Goal: Task Accomplishment & Management: Manage account settings

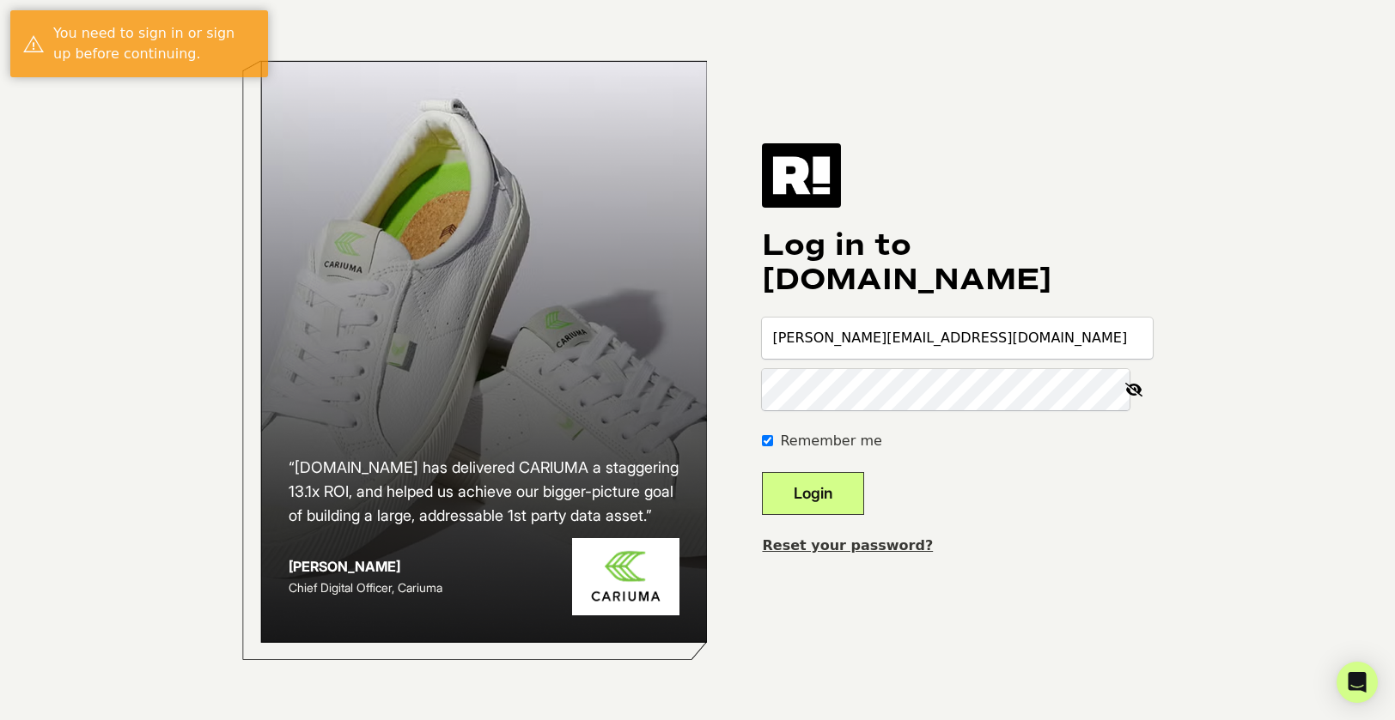
click at [836, 495] on button "Login" at bounding box center [813, 493] width 102 height 43
click at [1137, 387] on icon at bounding box center [1134, 389] width 38 height 41
drag, startPoint x: 842, startPoint y: 338, endPoint x: 751, endPoint y: 339, distance: 91.0
click at [751, 339] on div "“Retention.com has delivered CARIUMA a staggering 13.1x ROI, and helped us achi…" at bounding box center [697, 360] width 979 height 720
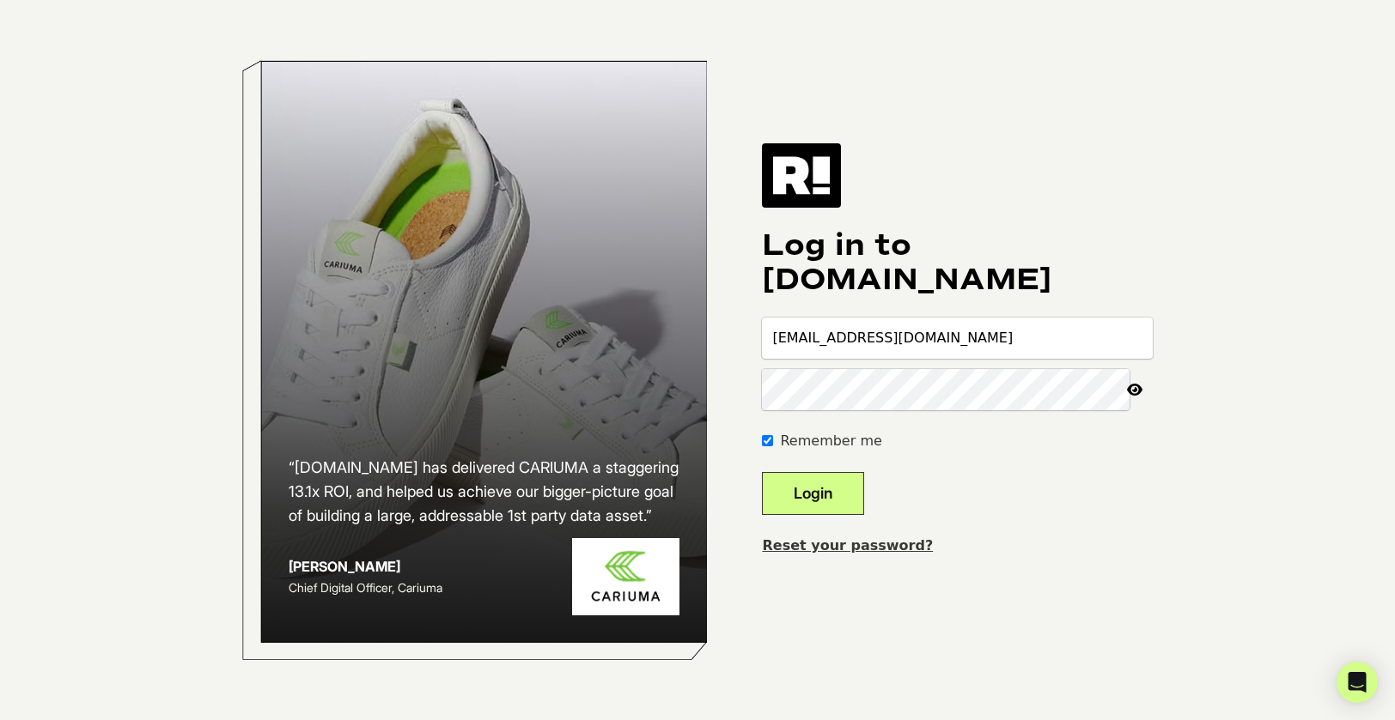
type input "administrator@pioneerinstitute.org"
click at [762, 472] on button "Login" at bounding box center [813, 493] width 102 height 43
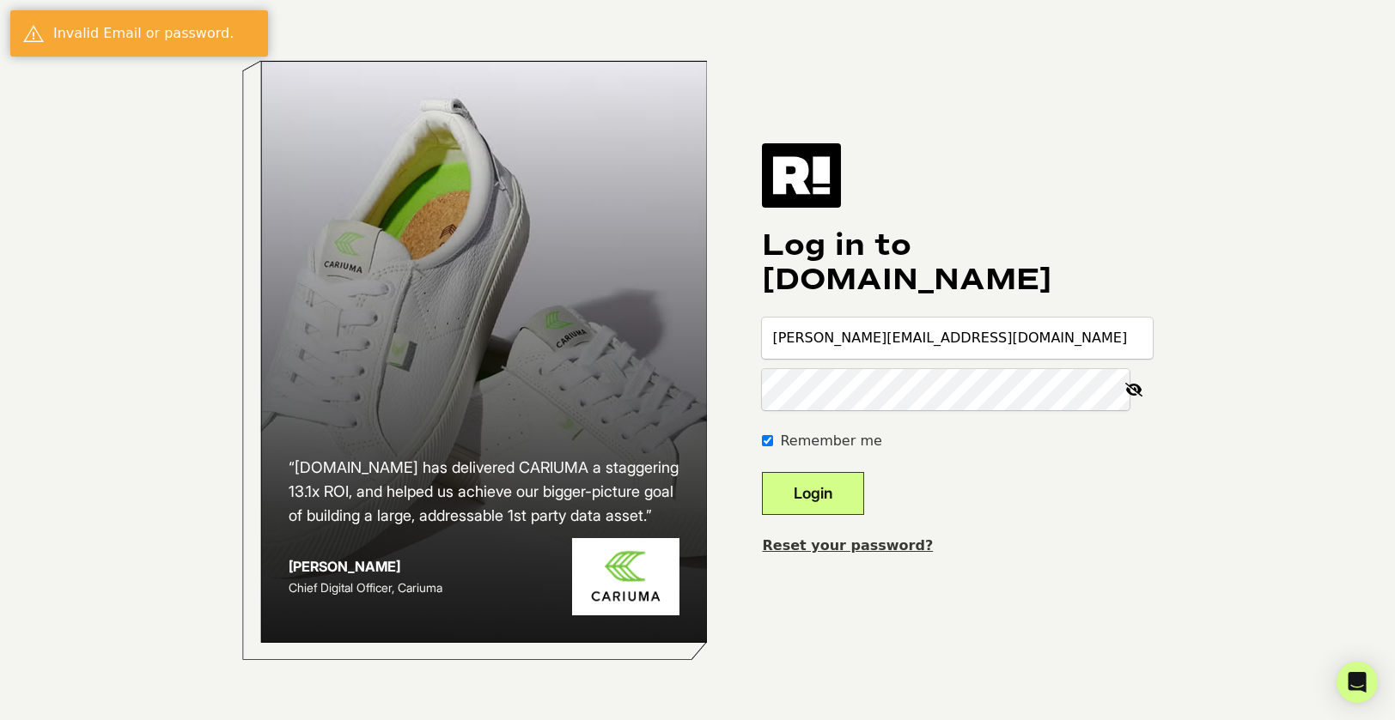
click at [1030, 328] on input "[PERSON_NAME][EMAIL_ADDRESS][DOMAIN_NAME]" at bounding box center [957, 338] width 391 height 41
type input "[EMAIL_ADDRESS][DOMAIN_NAME]"
click at [1146, 387] on icon at bounding box center [1134, 389] width 38 height 41
click at [839, 488] on button "Login" at bounding box center [813, 493] width 102 height 43
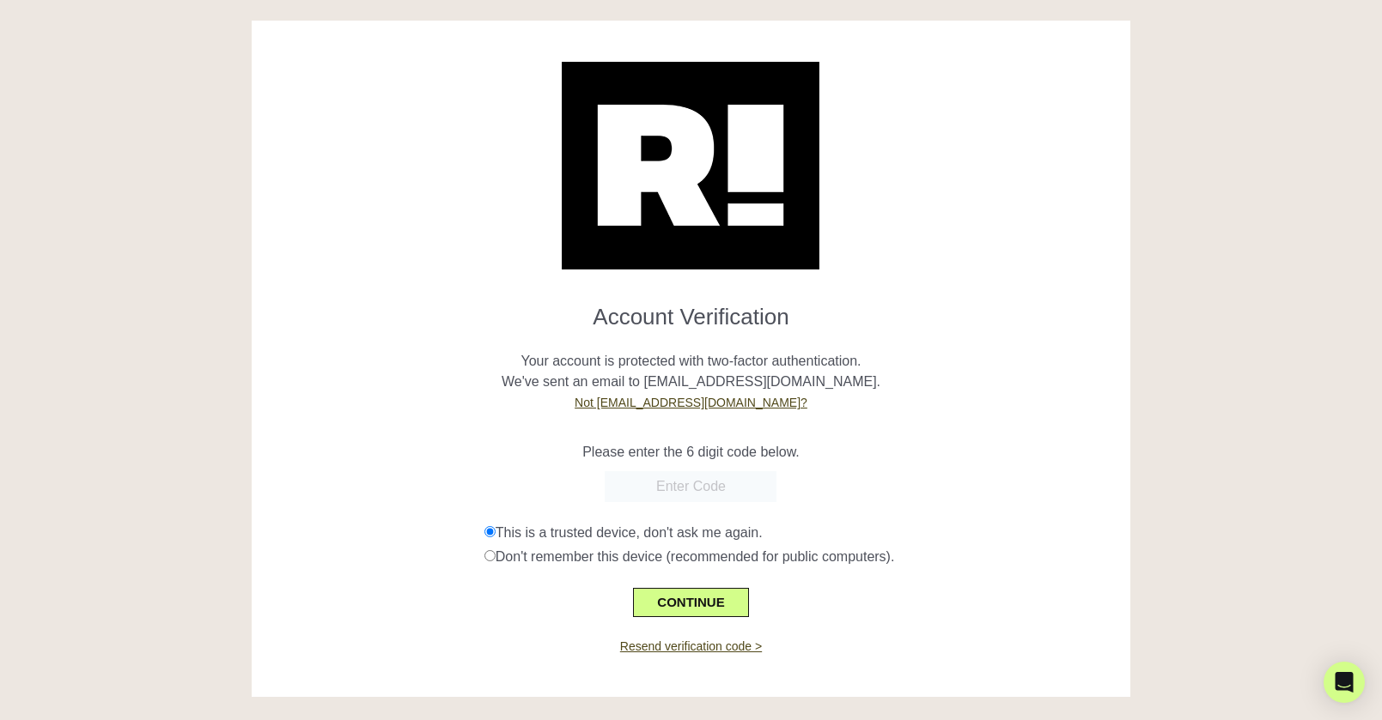
click at [711, 481] on input "text" at bounding box center [691, 486] width 172 height 31
type input "374920"
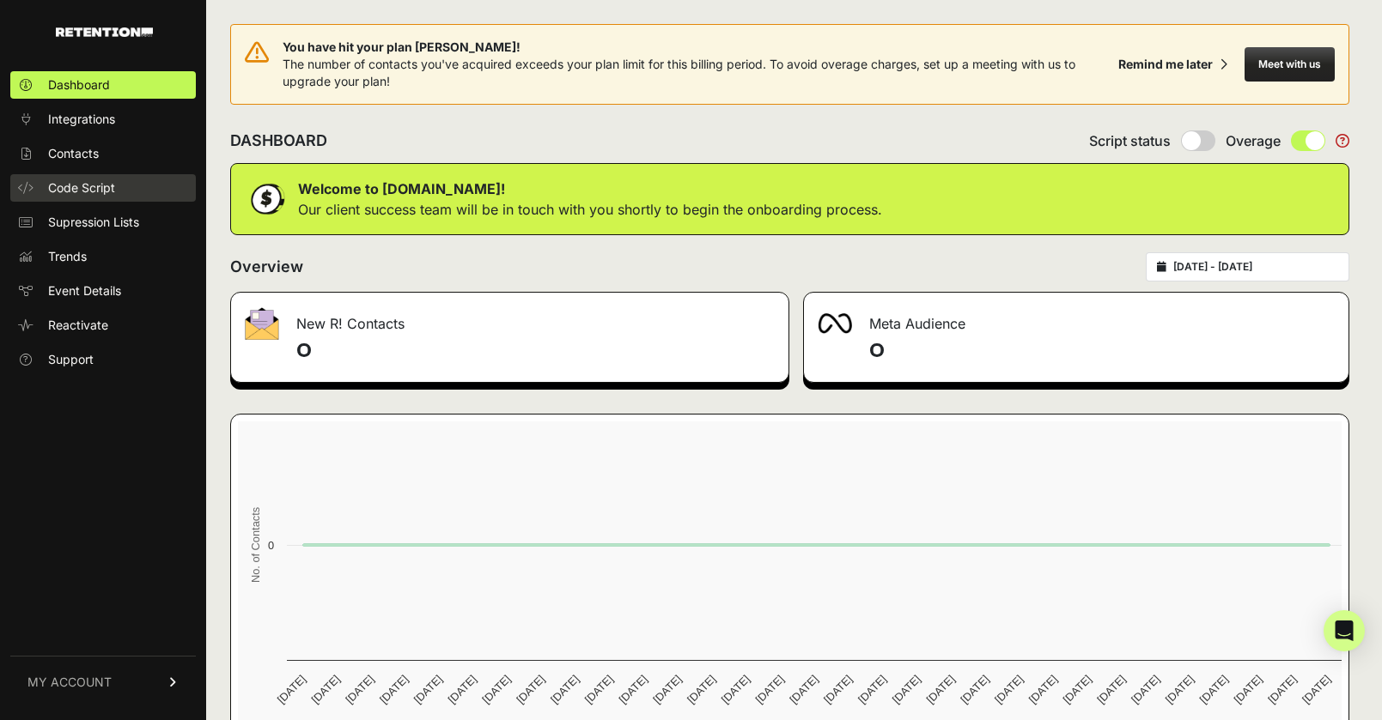
click at [92, 180] on span "Code Script" at bounding box center [81, 187] width 67 height 17
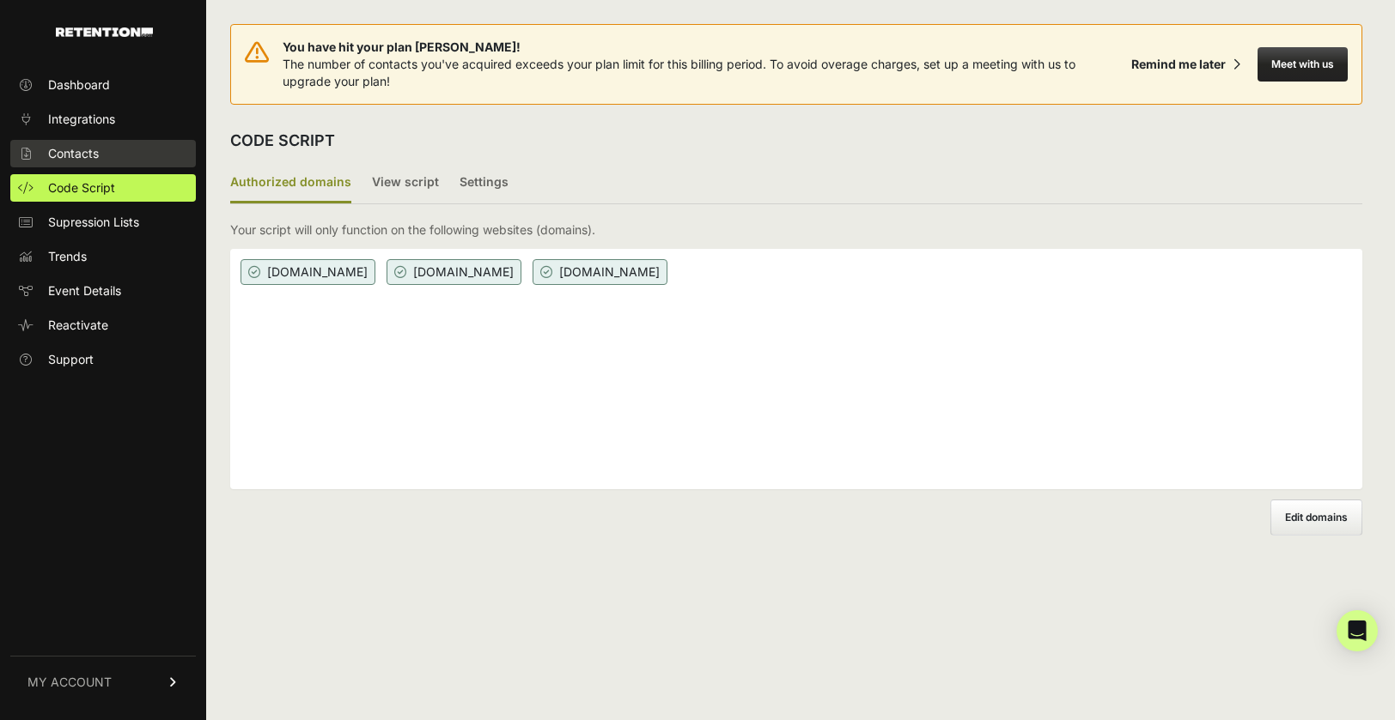
click at [97, 155] on span "Contacts" at bounding box center [73, 153] width 51 height 17
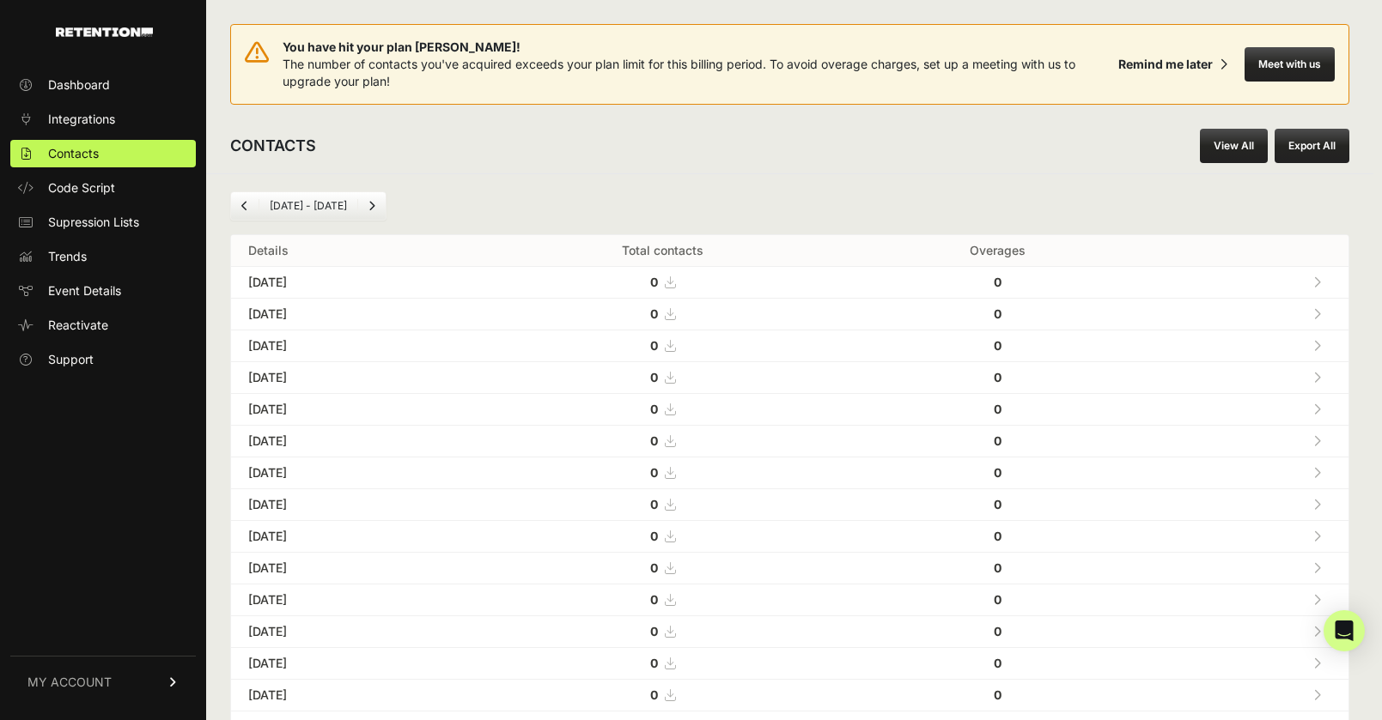
click at [1225, 139] on link "View All" at bounding box center [1234, 146] width 68 height 34
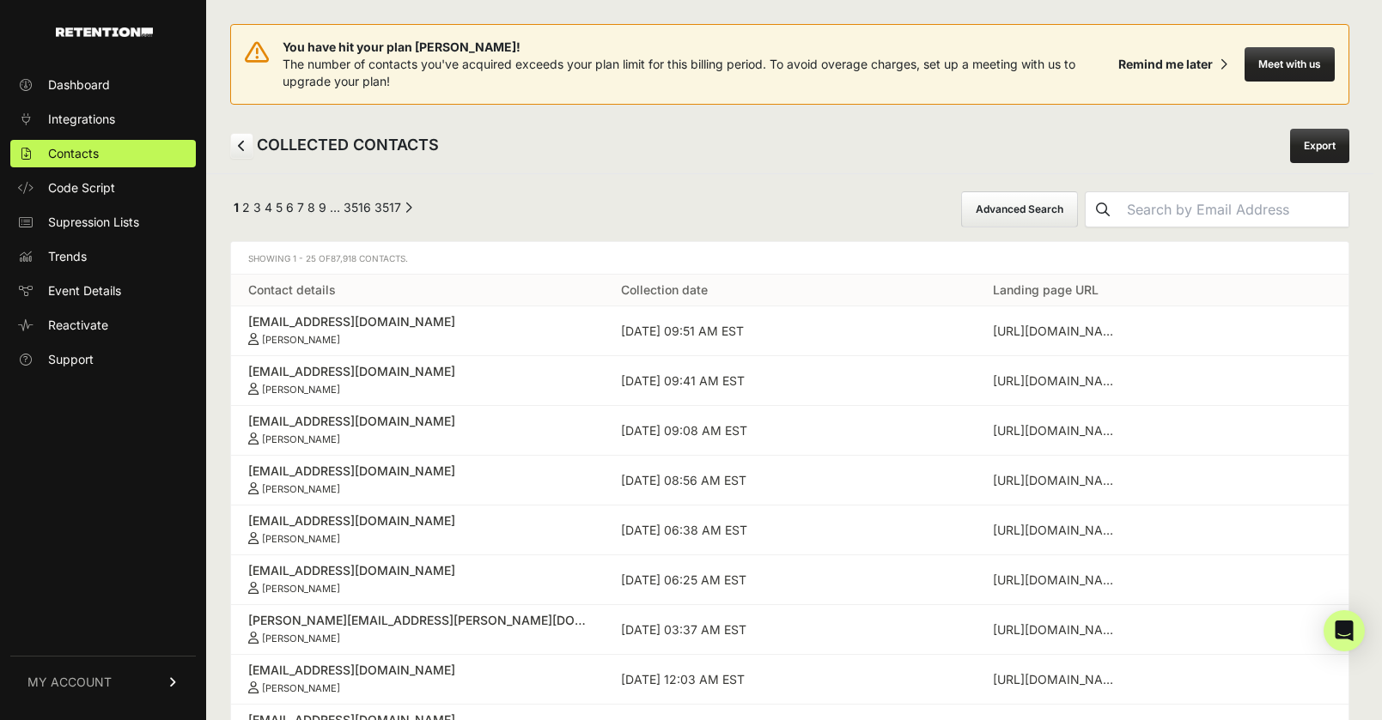
click at [1329, 145] on link "Export" at bounding box center [1319, 146] width 59 height 34
click at [123, 677] on link "MY ACCOUNT" at bounding box center [102, 682] width 185 height 52
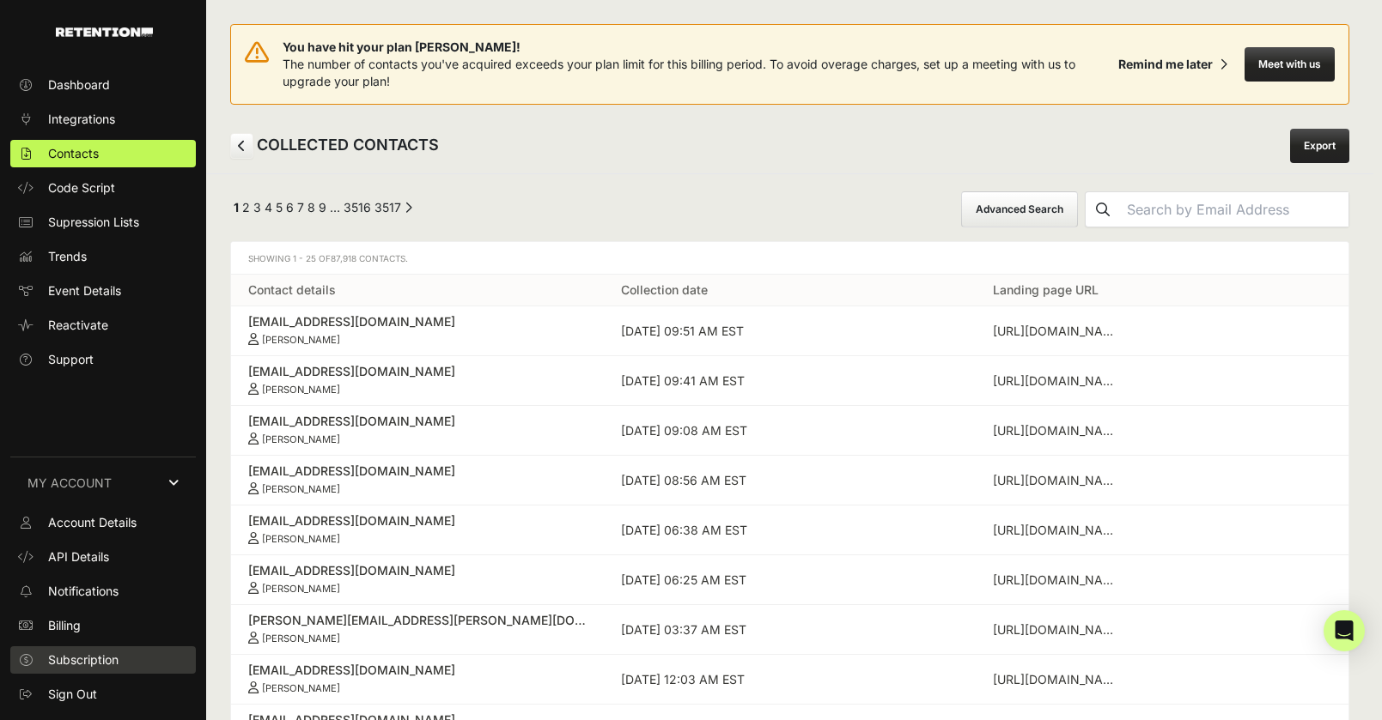
click at [84, 659] on span "Subscription" at bounding box center [83, 660] width 70 height 17
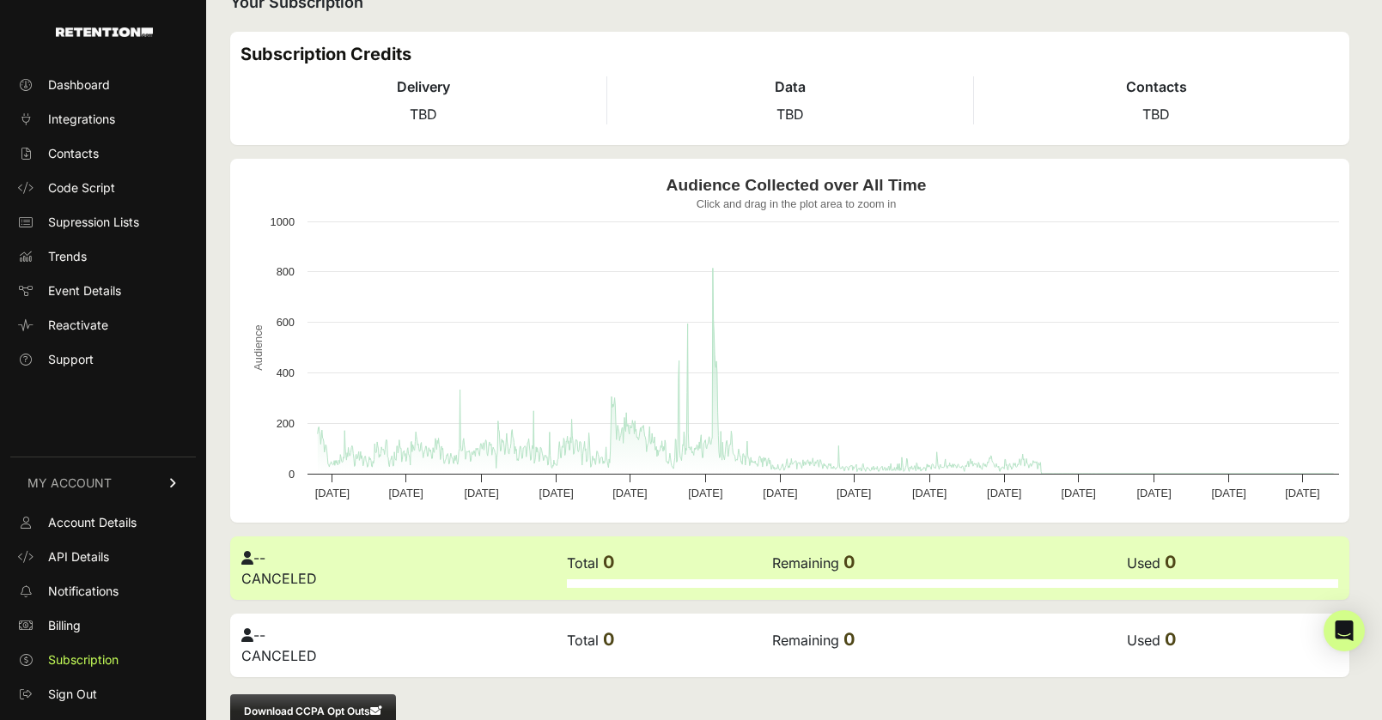
scroll to position [167, 0]
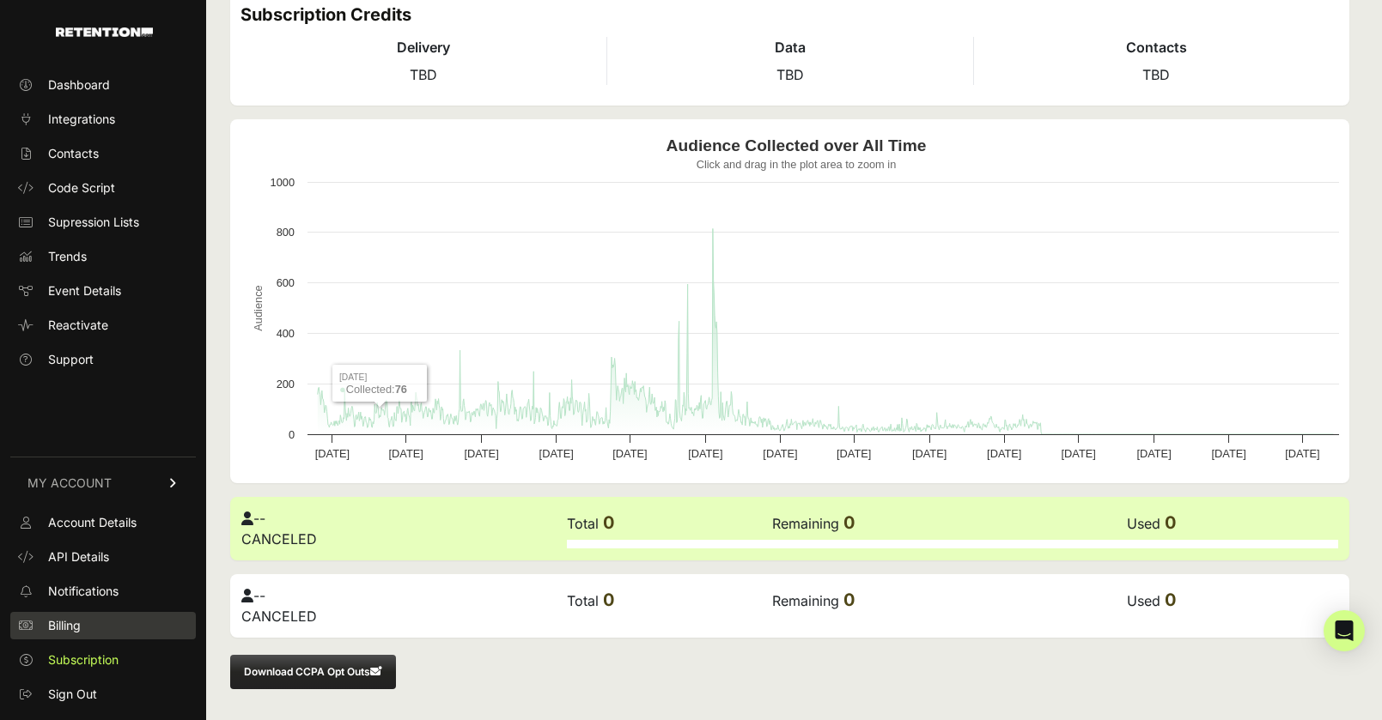
click at [66, 620] on span "Billing" at bounding box center [64, 625] width 33 height 17
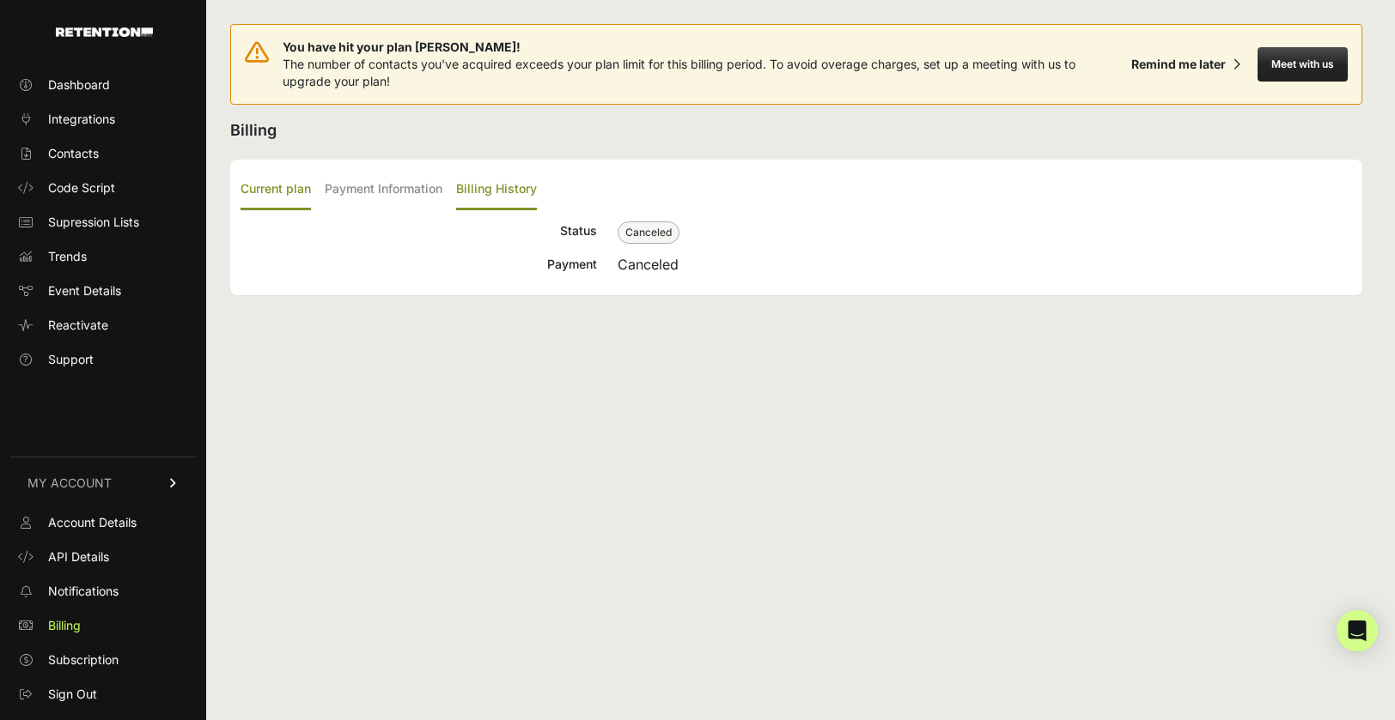
click at [465, 191] on label "Billing History" at bounding box center [496, 190] width 81 height 40
click at [0, 0] on input "Billing History" at bounding box center [0, 0] width 0 height 0
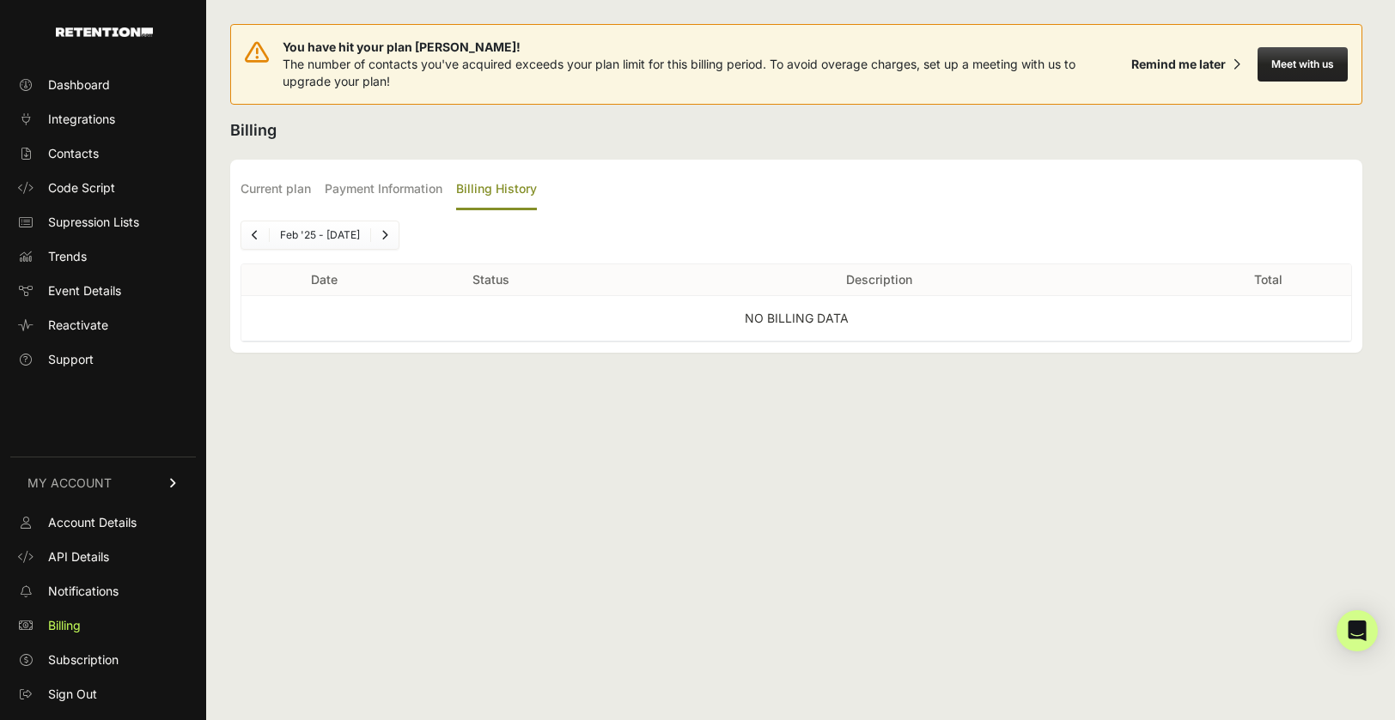
click at [253, 234] on icon "Previous" at bounding box center [255, 235] width 7 height 10
click at [254, 235] on icon "Previous" at bounding box center [255, 235] width 7 height 10
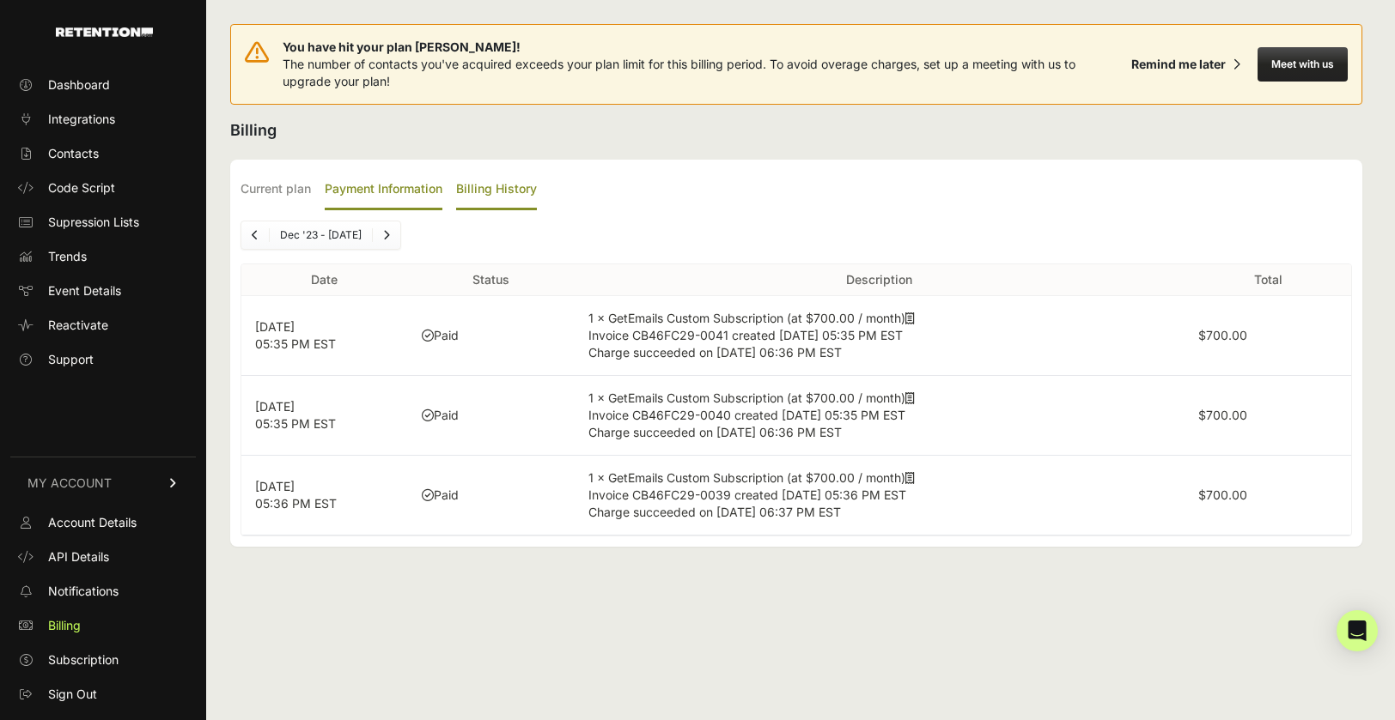
click at [364, 186] on label "Payment Information" at bounding box center [384, 190] width 118 height 40
click at [0, 0] on input "Payment Information" at bounding box center [0, 0] width 0 height 0
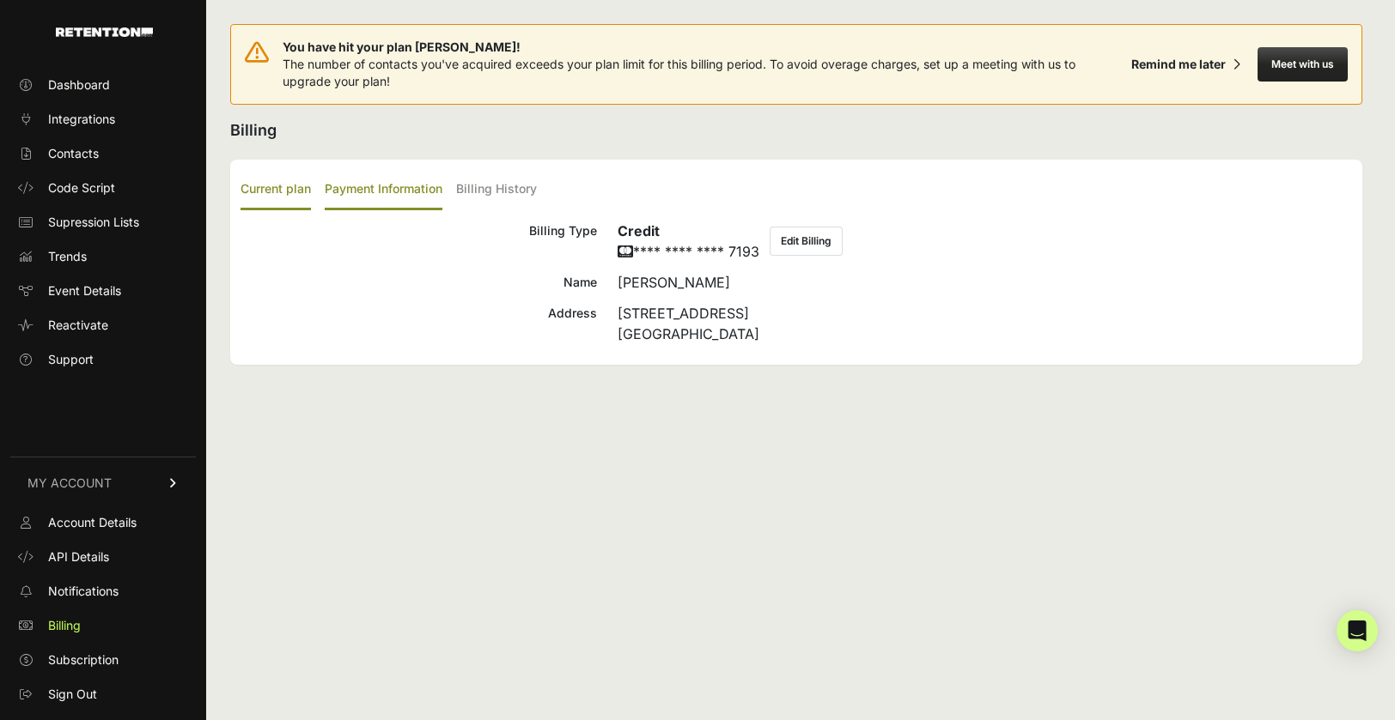
click at [260, 186] on label "Current plan" at bounding box center [275, 190] width 70 height 40
click at [0, 0] on input "Current plan" at bounding box center [0, 0] width 0 height 0
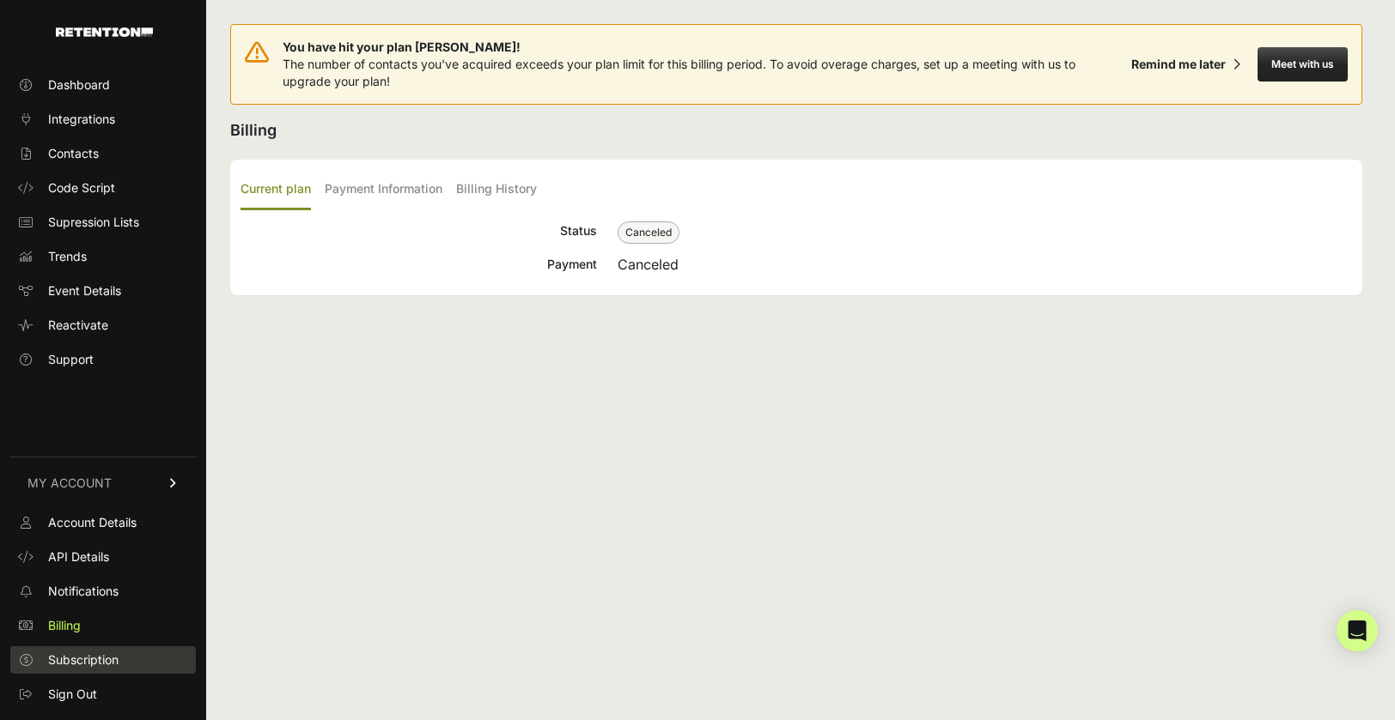
click at [94, 665] on span "Subscription" at bounding box center [83, 660] width 70 height 17
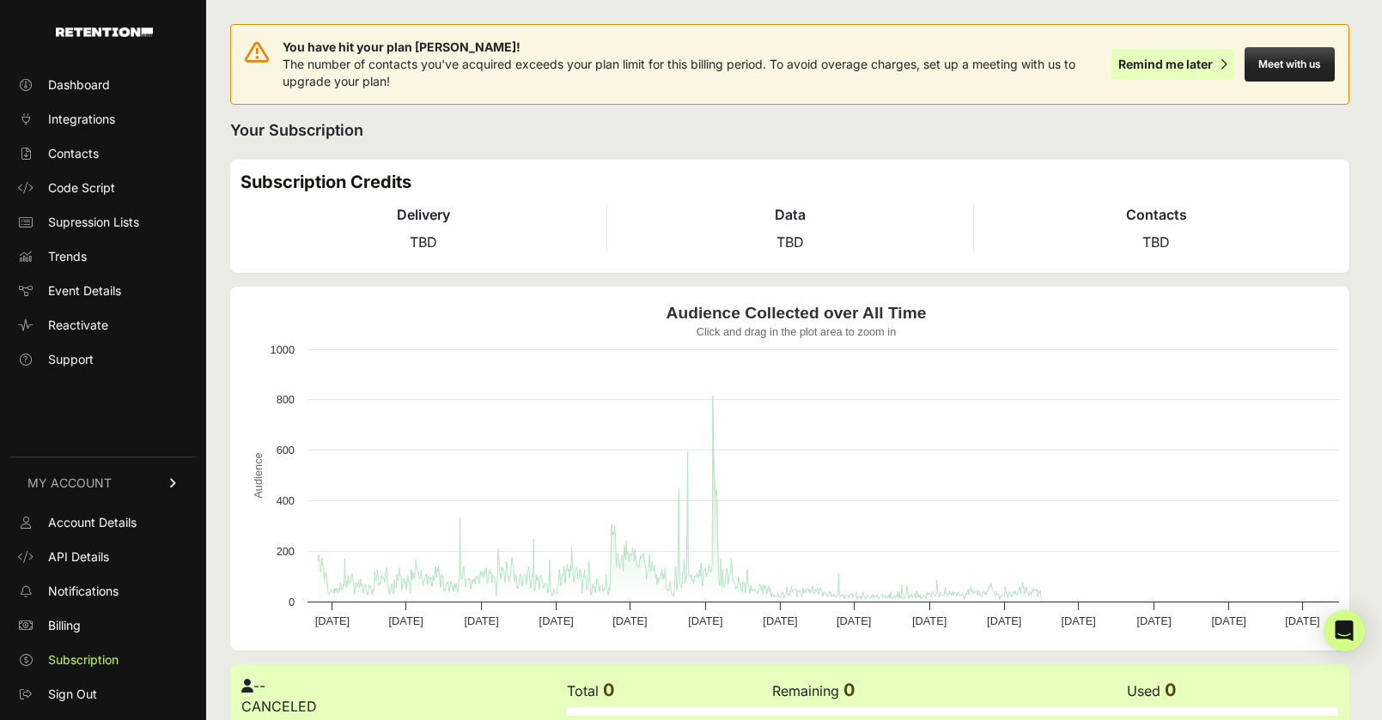
click at [1184, 59] on div "Remind me later" at bounding box center [1165, 64] width 94 height 17
